Goal: Navigation & Orientation: Understand site structure

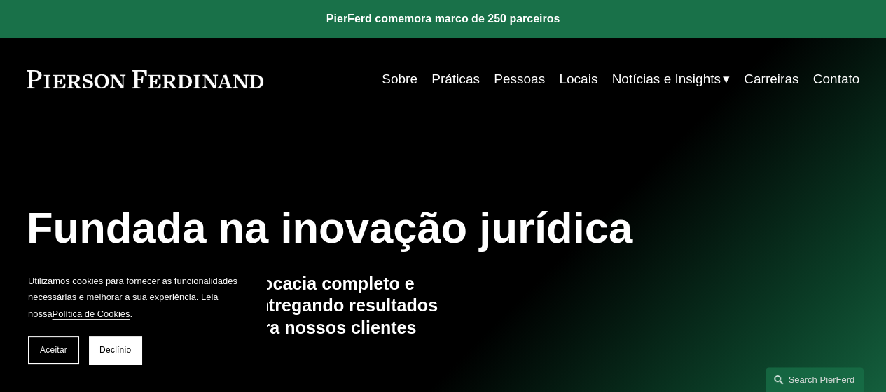
click at [394, 73] on font "Sobre" at bounding box center [400, 78] width 36 height 15
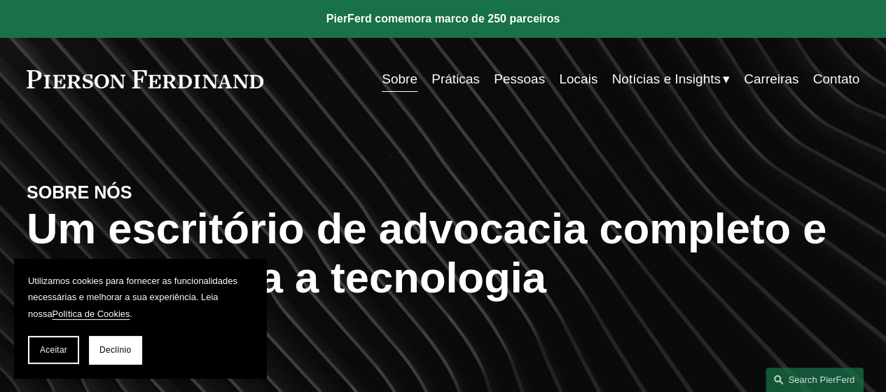
click at [461, 81] on font "Práticas" at bounding box center [456, 78] width 48 height 15
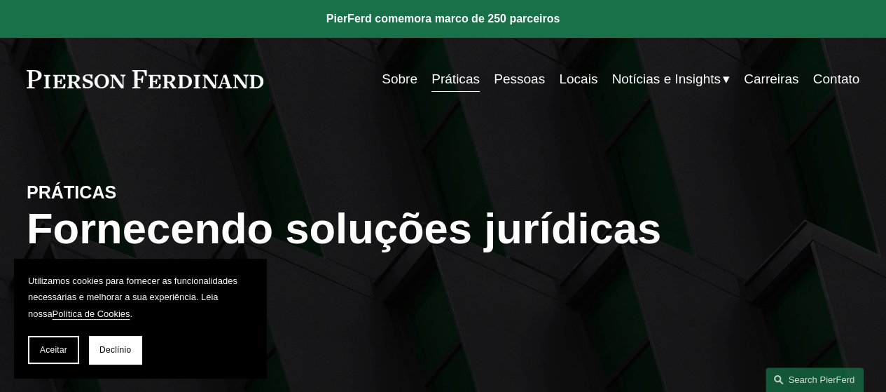
click at [528, 78] on font "Pessoas" at bounding box center [519, 78] width 51 height 15
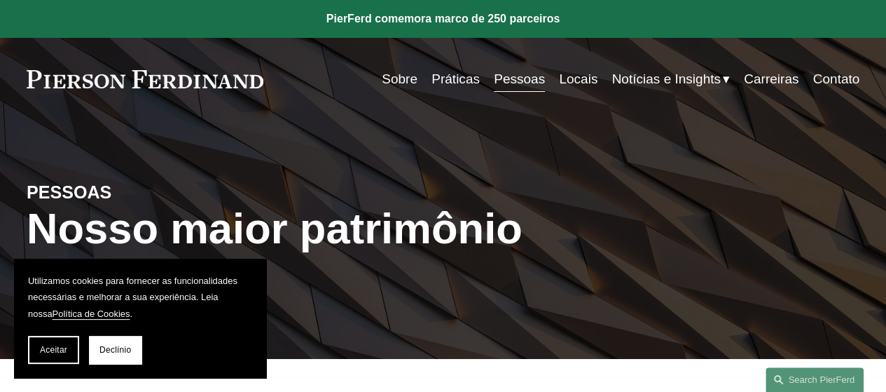
click at [576, 82] on font "Locais" at bounding box center [578, 78] width 39 height 15
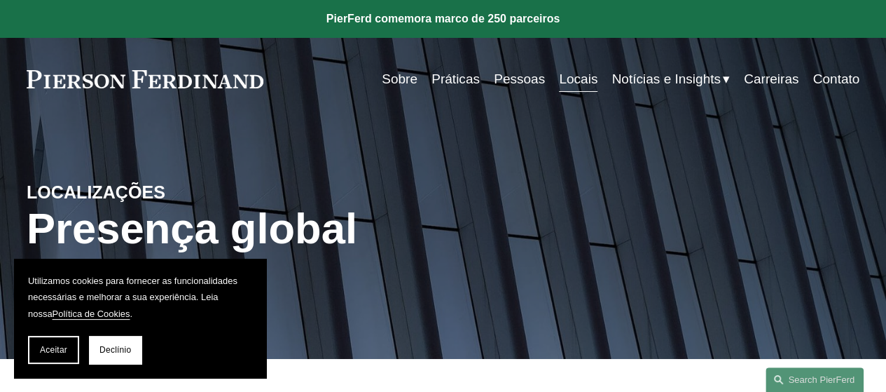
click at [679, 78] on font "Notícias e Insights" at bounding box center [666, 78] width 109 height 15
click at [0, 0] on font "Percepções" at bounding box center [0, 0] width 0 height 0
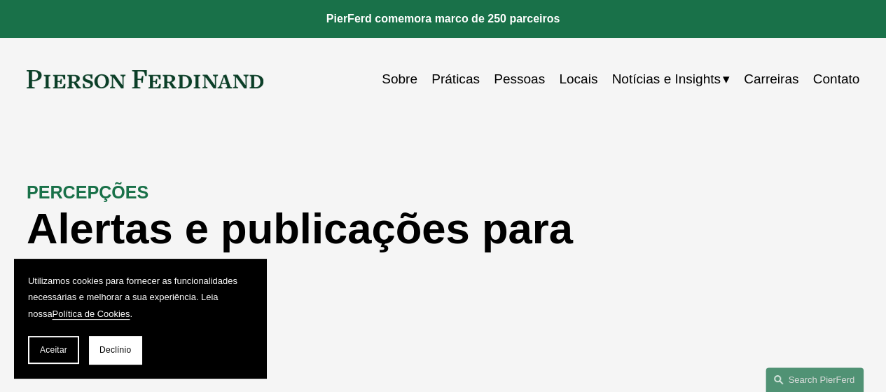
click at [0, 0] on font "Blogs" at bounding box center [0, 0] width 0 height 0
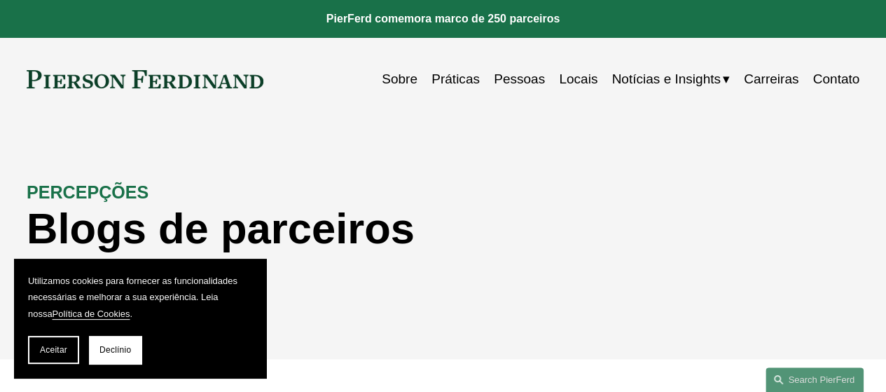
click at [759, 75] on font "Carreiras" at bounding box center [771, 78] width 55 height 15
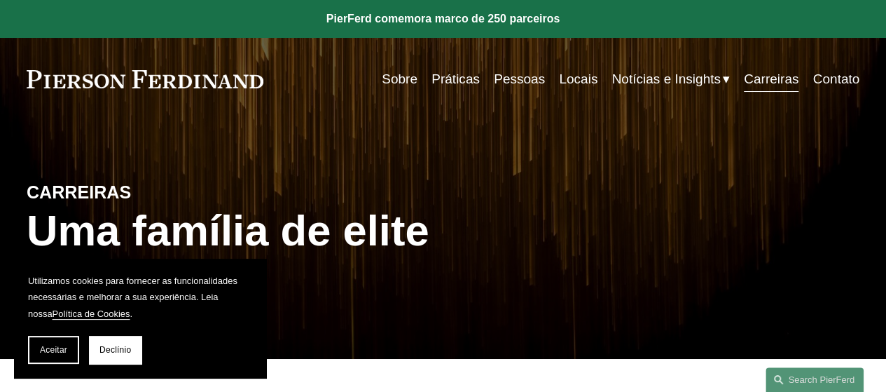
click at [831, 81] on font "Contato" at bounding box center [836, 78] width 47 height 15
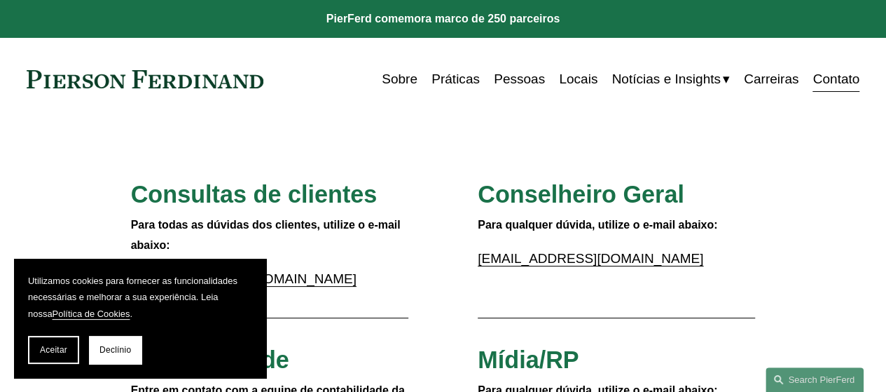
click at [396, 79] on font "Sobre" at bounding box center [400, 78] width 36 height 15
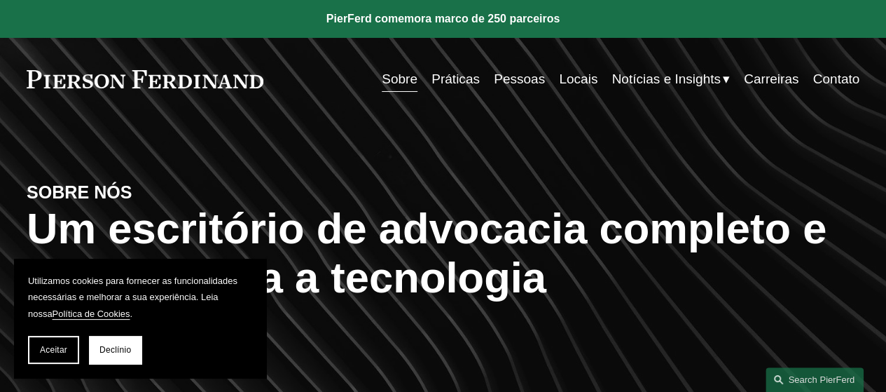
scroll to position [140, 0]
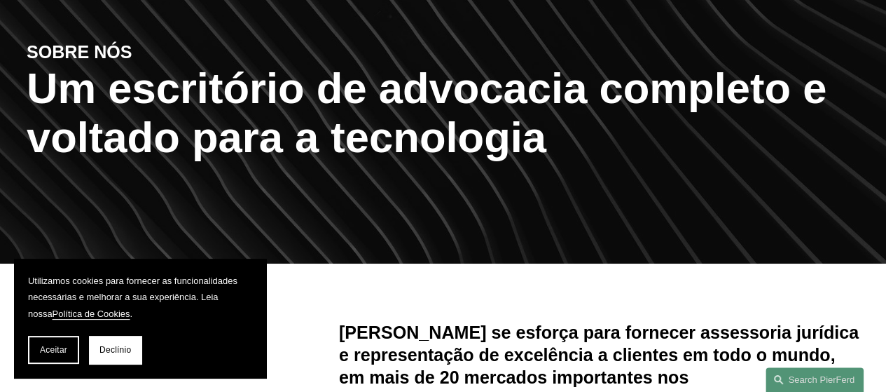
click at [47, 349] on font "Aceitar" at bounding box center [53, 350] width 27 height 10
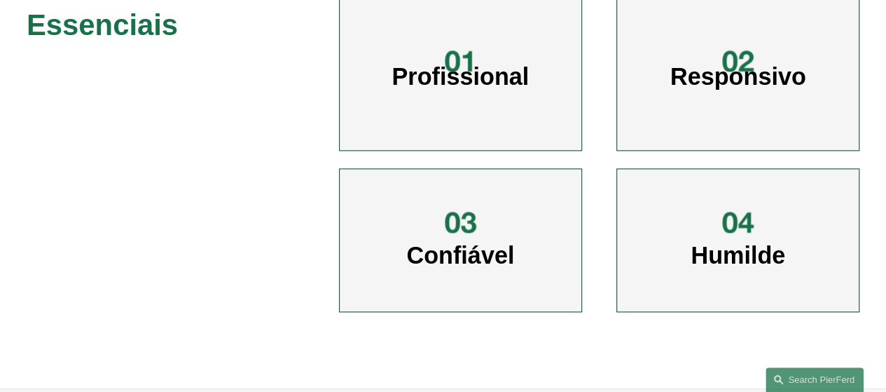
scroll to position [841, 0]
